Goal: Task Accomplishment & Management: Manage account settings

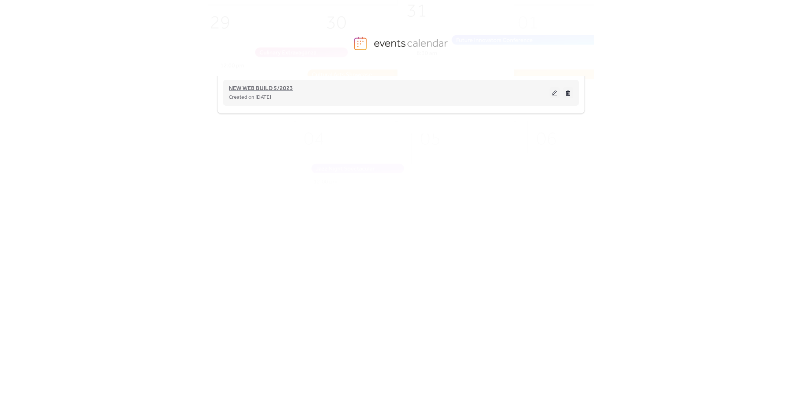
click at [282, 86] on span "NEW WEB BUILD 5/2023" at bounding box center [261, 88] width 64 height 9
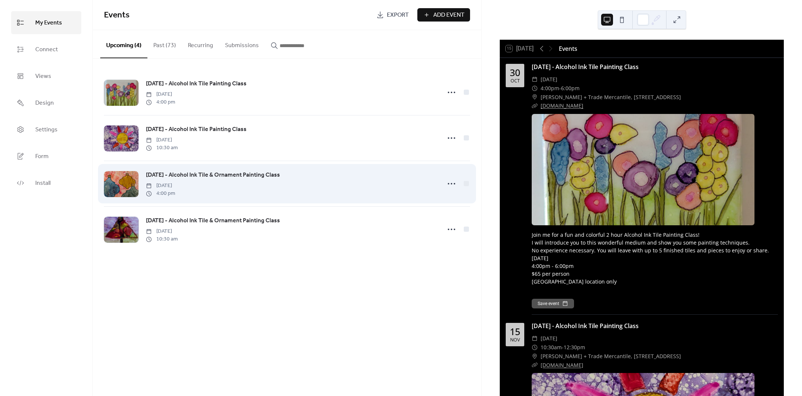
click at [208, 176] on span "[DATE] - Alcohol Ink Tile & Ornament Painting Class" at bounding box center [213, 175] width 134 height 9
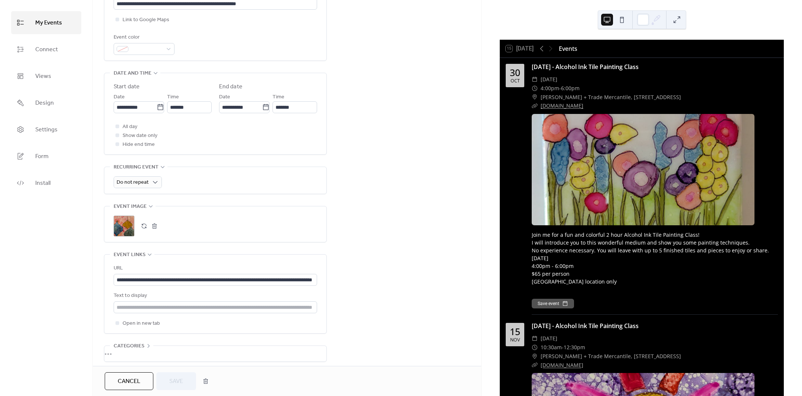
scroll to position [186, 0]
click at [154, 225] on button "button" at bounding box center [154, 225] width 10 height 10
click at [128, 226] on icon at bounding box center [124, 225] width 12 height 12
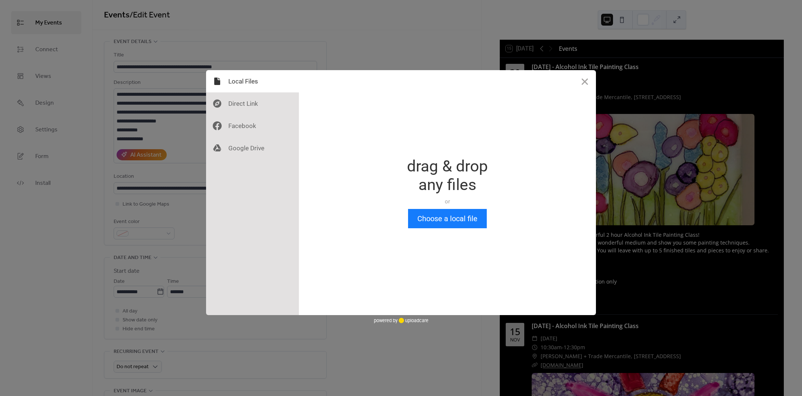
scroll to position [0, 0]
click at [472, 221] on button "Choose a local file" at bounding box center [447, 218] width 79 height 19
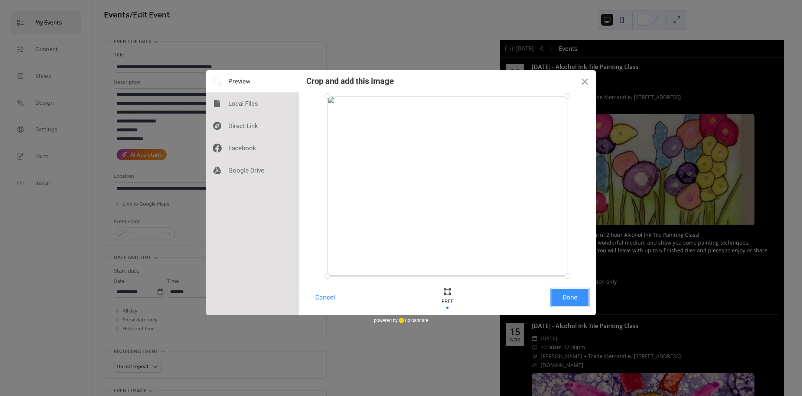
click at [568, 294] on button "Done" at bounding box center [569, 297] width 37 height 17
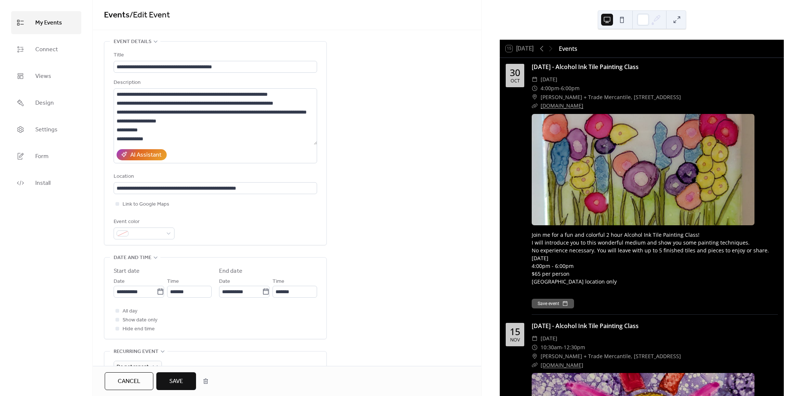
click at [181, 384] on span "Save" at bounding box center [176, 381] width 14 height 9
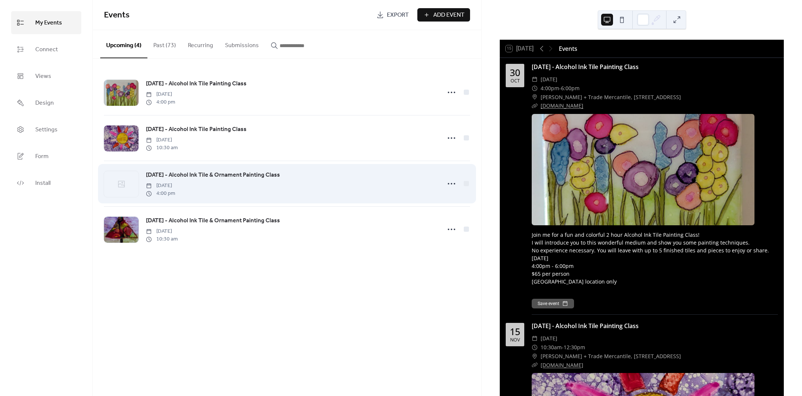
click at [220, 172] on span "[DATE] - Alcohol Ink Tile & Ornament Painting Class" at bounding box center [213, 175] width 134 height 9
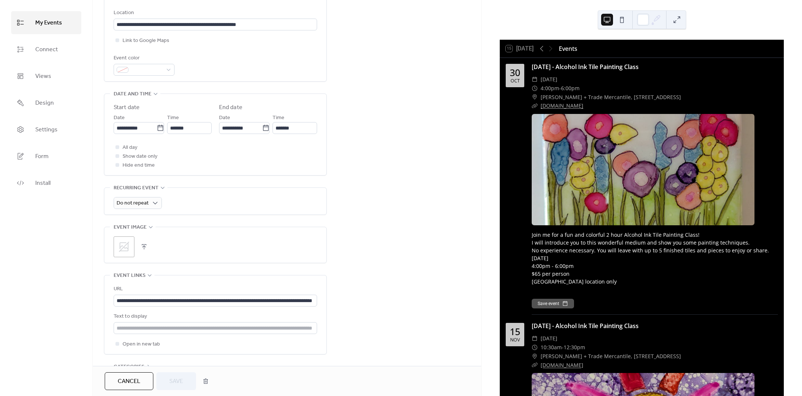
scroll to position [186, 0]
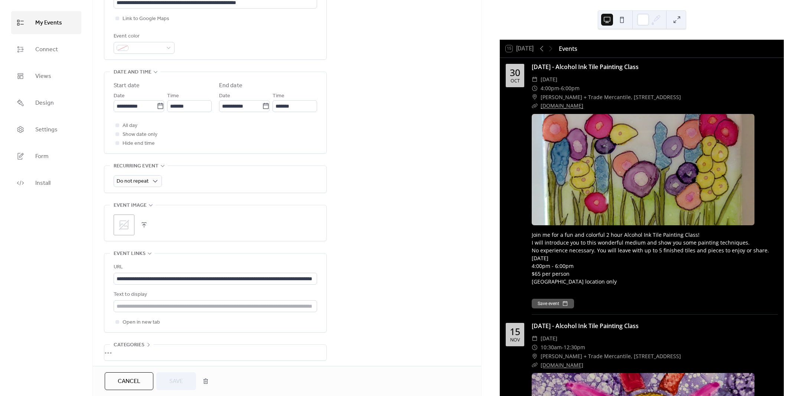
click at [121, 227] on icon at bounding box center [124, 225] width 10 height 10
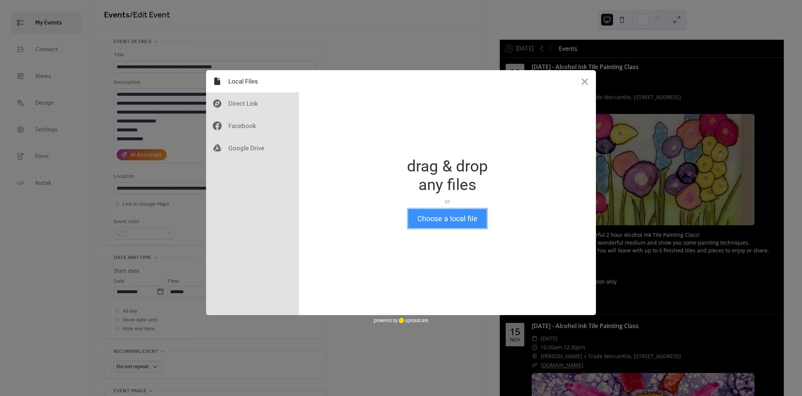
click at [447, 218] on button "Choose a local file" at bounding box center [447, 218] width 79 height 19
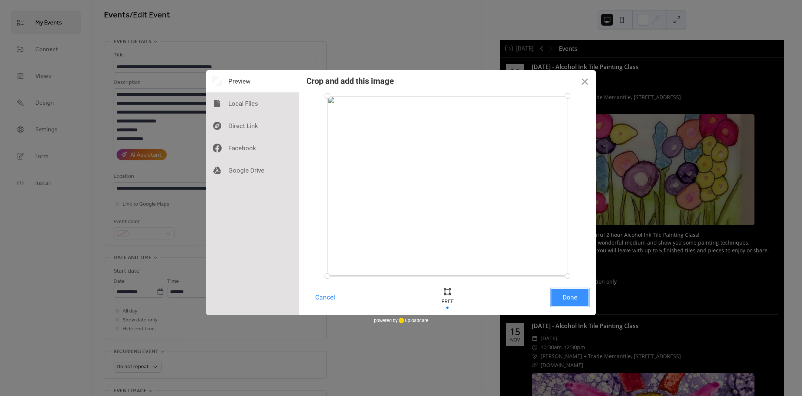
click at [581, 298] on button "Done" at bounding box center [569, 297] width 37 height 17
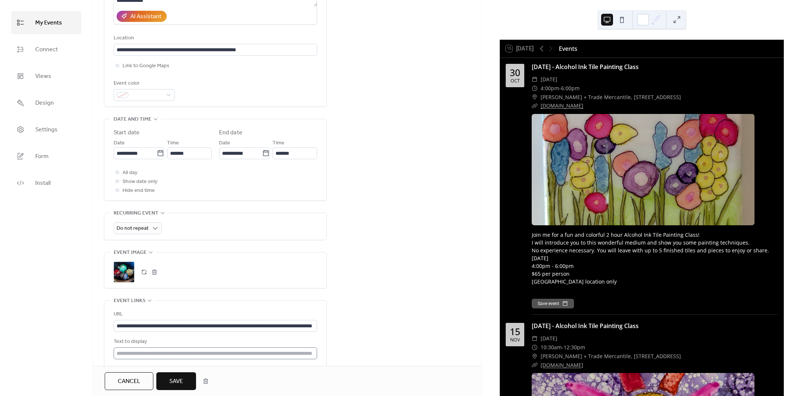
scroll to position [139, 0]
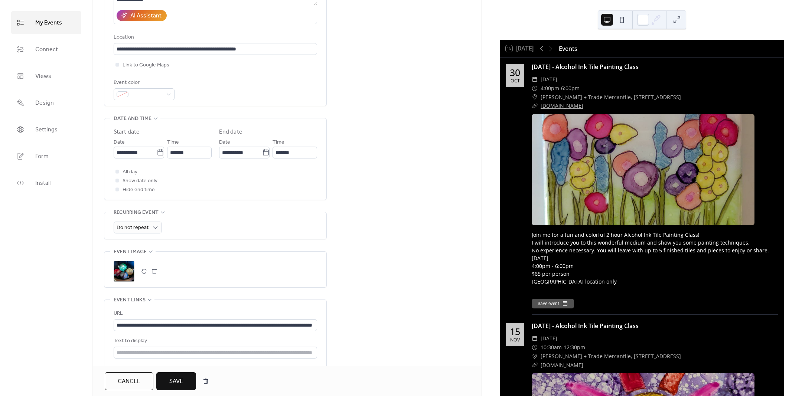
click at [171, 378] on span "Save" at bounding box center [176, 381] width 14 height 9
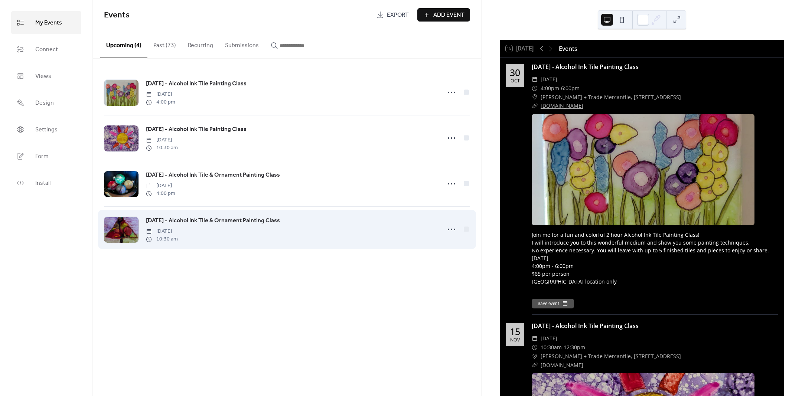
click at [184, 219] on span "[DATE] - Alcohol Ink Tile & Ornament Painting Class" at bounding box center [213, 220] width 134 height 9
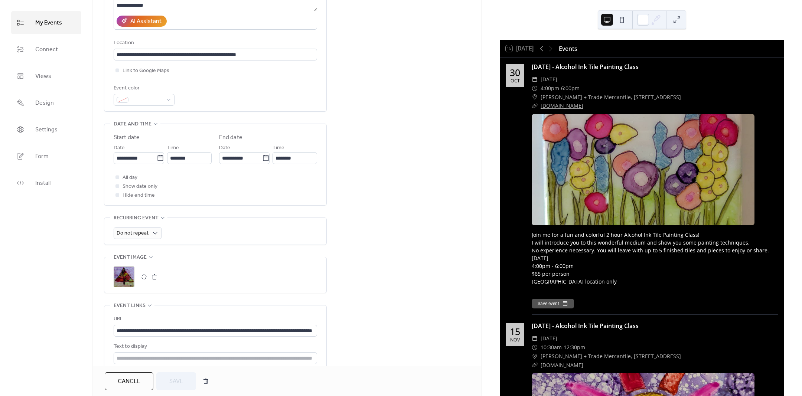
scroll to position [139, 0]
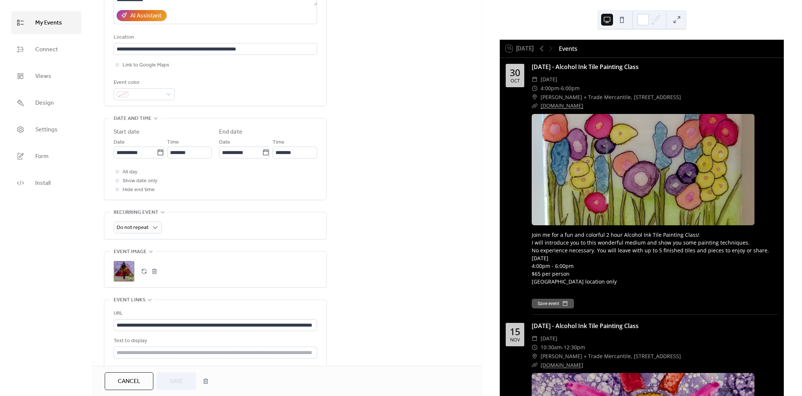
click at [153, 273] on button "button" at bounding box center [154, 271] width 10 height 10
click at [118, 273] on icon at bounding box center [124, 271] width 12 height 12
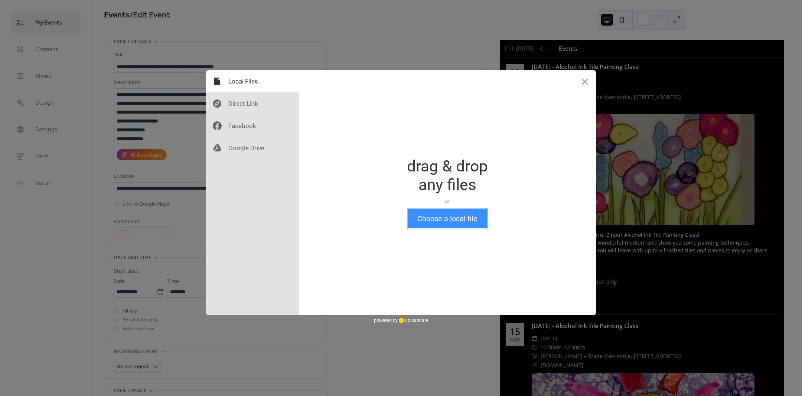
click at [433, 224] on button "Choose a local file" at bounding box center [447, 218] width 79 height 19
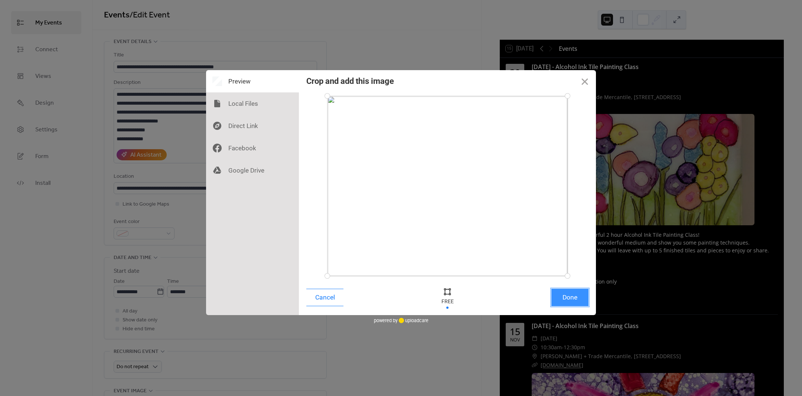
click at [566, 293] on button "Done" at bounding box center [569, 297] width 37 height 17
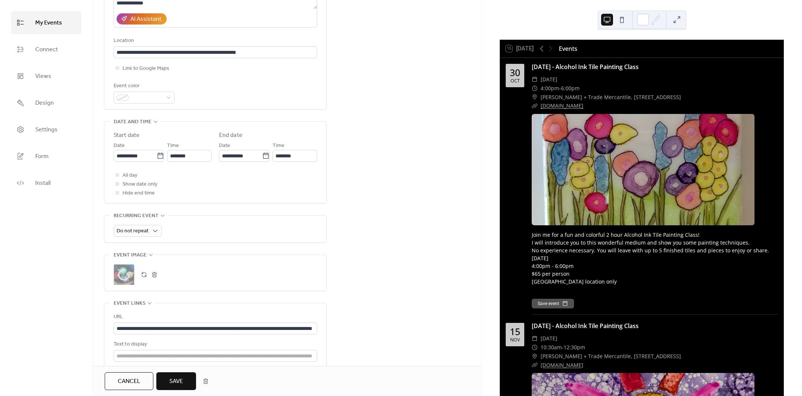
scroll to position [139, 0]
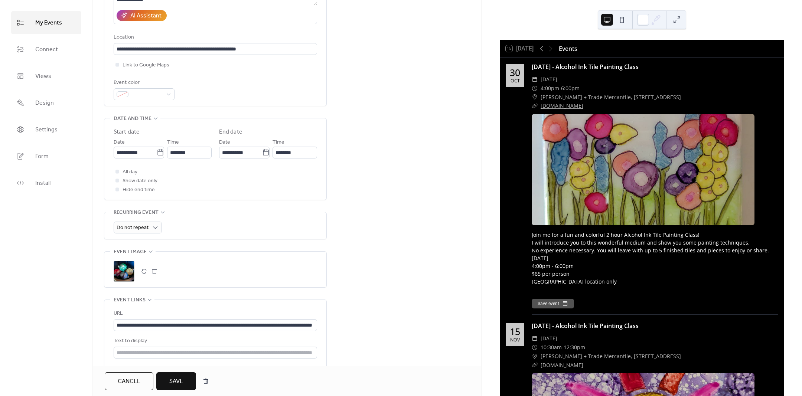
click at [173, 382] on span "Save" at bounding box center [176, 381] width 14 height 9
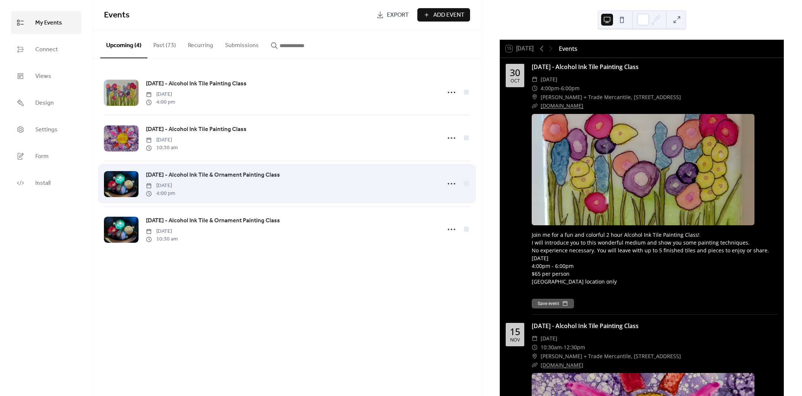
click at [202, 177] on span "[DATE] - Alcohol Ink Tile & Ornament Painting Class" at bounding box center [213, 175] width 134 height 9
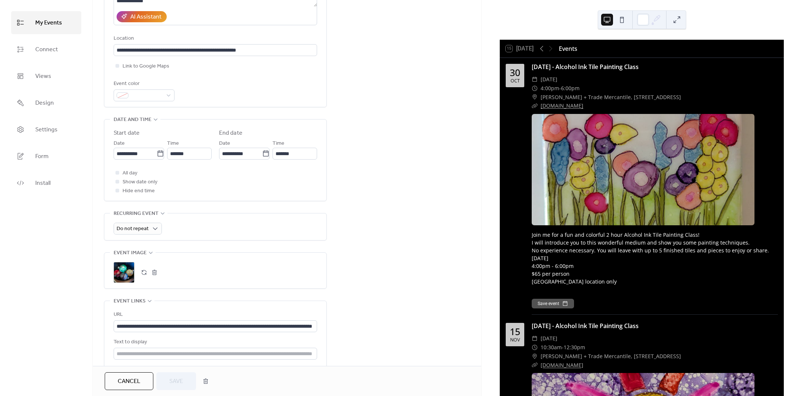
scroll to position [139, 0]
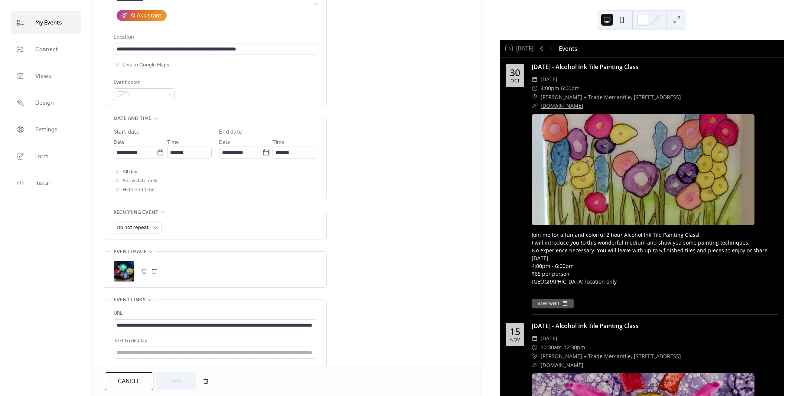
click at [153, 272] on button "button" at bounding box center [154, 271] width 10 height 10
click at [128, 271] on icon at bounding box center [124, 271] width 10 height 10
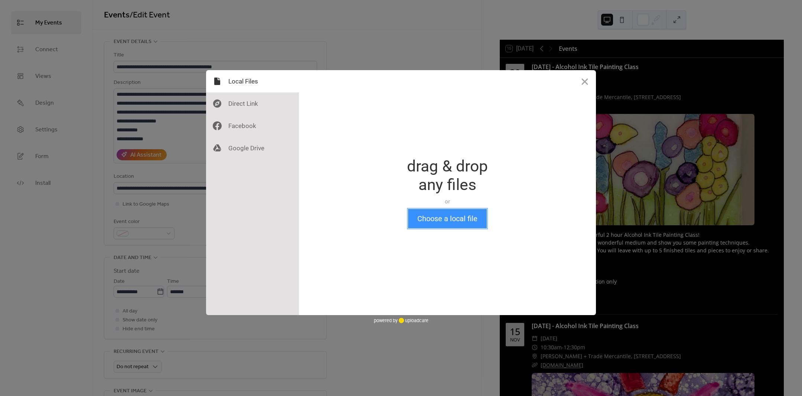
click at [433, 217] on button "Choose a local file" at bounding box center [447, 218] width 79 height 19
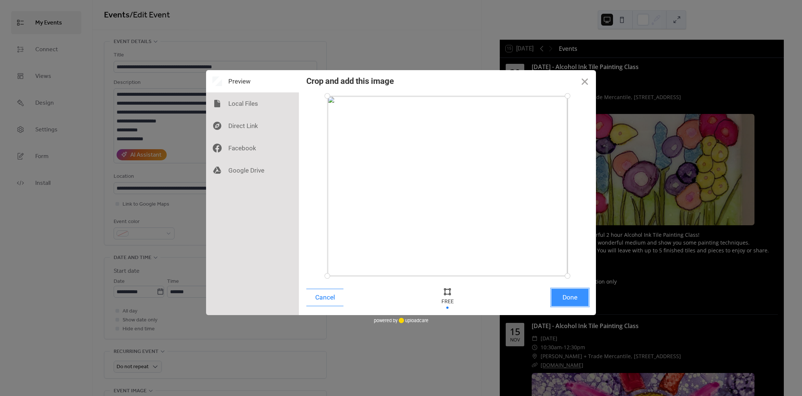
click at [573, 300] on button "Done" at bounding box center [569, 297] width 37 height 17
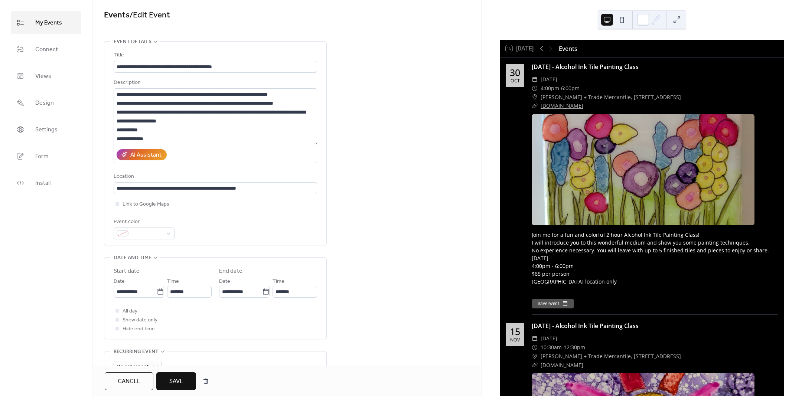
click at [179, 379] on span "Save" at bounding box center [176, 381] width 14 height 9
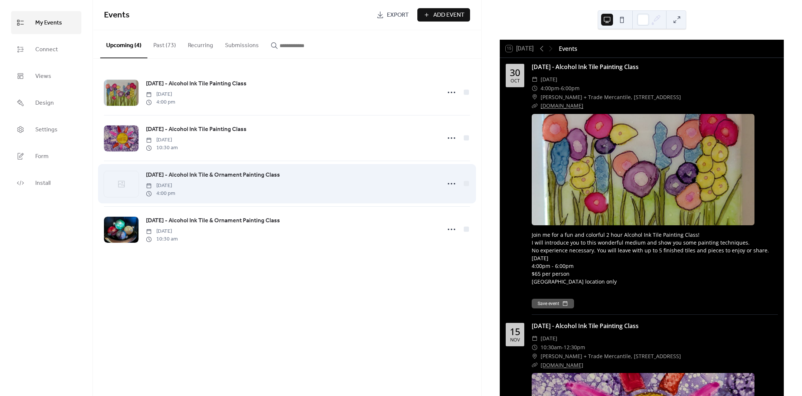
click at [243, 172] on span "[DATE] - Alcohol Ink Tile & Ornament Painting Class" at bounding box center [213, 175] width 134 height 9
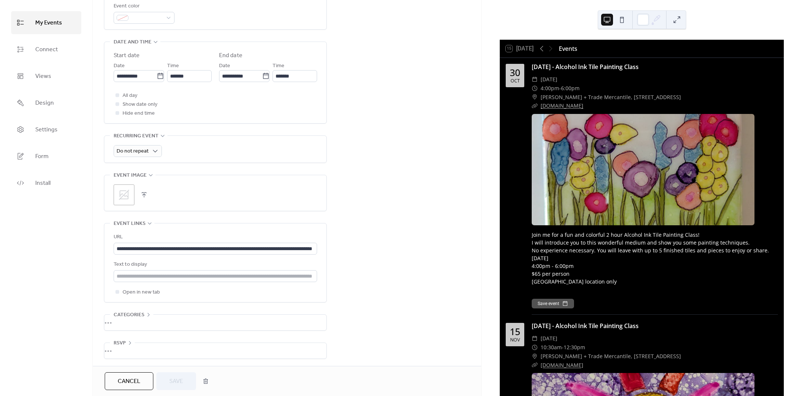
scroll to position [219, 0]
click at [127, 193] on icon at bounding box center [124, 194] width 10 height 10
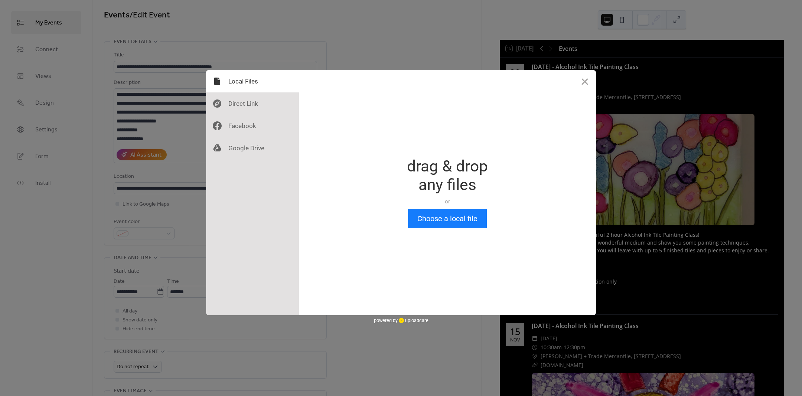
scroll to position [0, 0]
click at [416, 222] on button "Choose a local file" at bounding box center [447, 218] width 79 height 19
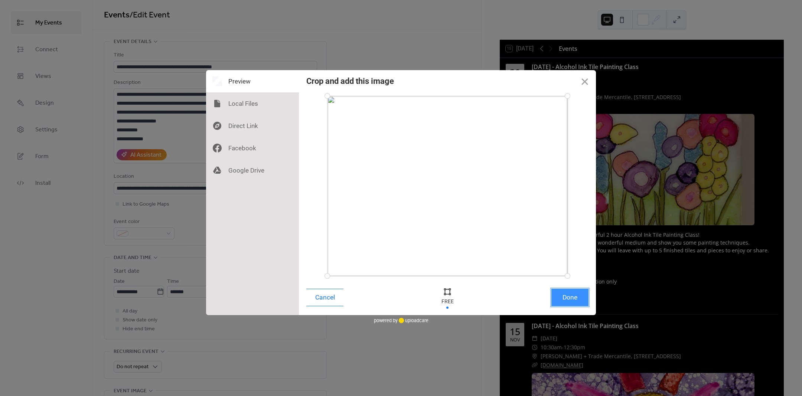
click at [568, 294] on button "Done" at bounding box center [569, 297] width 37 height 17
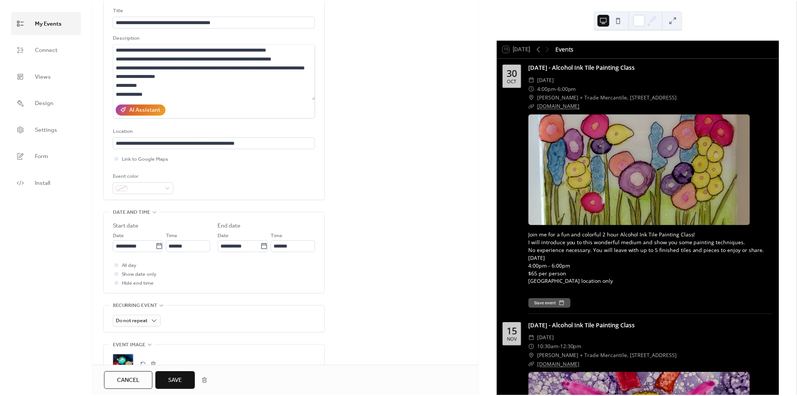
scroll to position [93, 0]
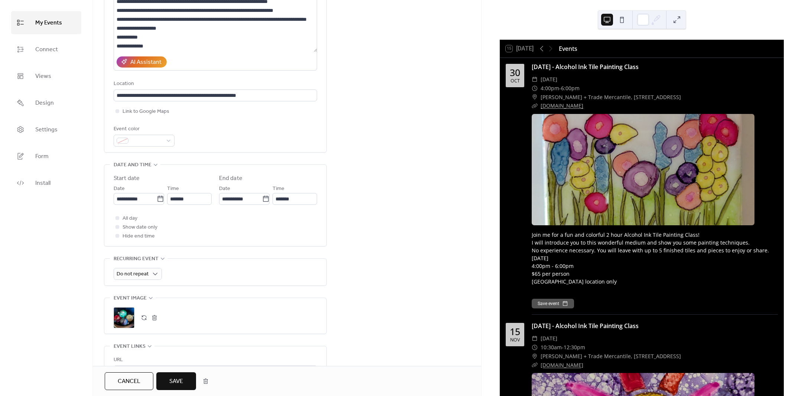
click at [181, 384] on span "Save" at bounding box center [176, 381] width 14 height 9
